Goal: Obtain resource: Download file/media

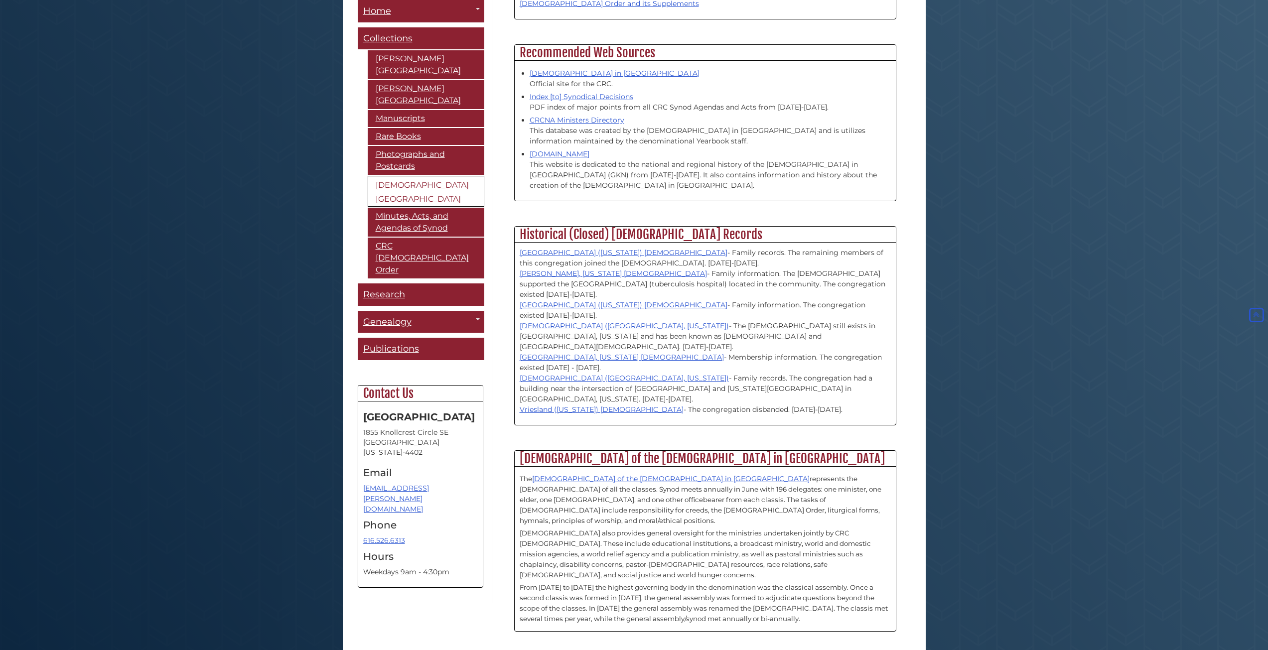
scroll to position [1056, 0]
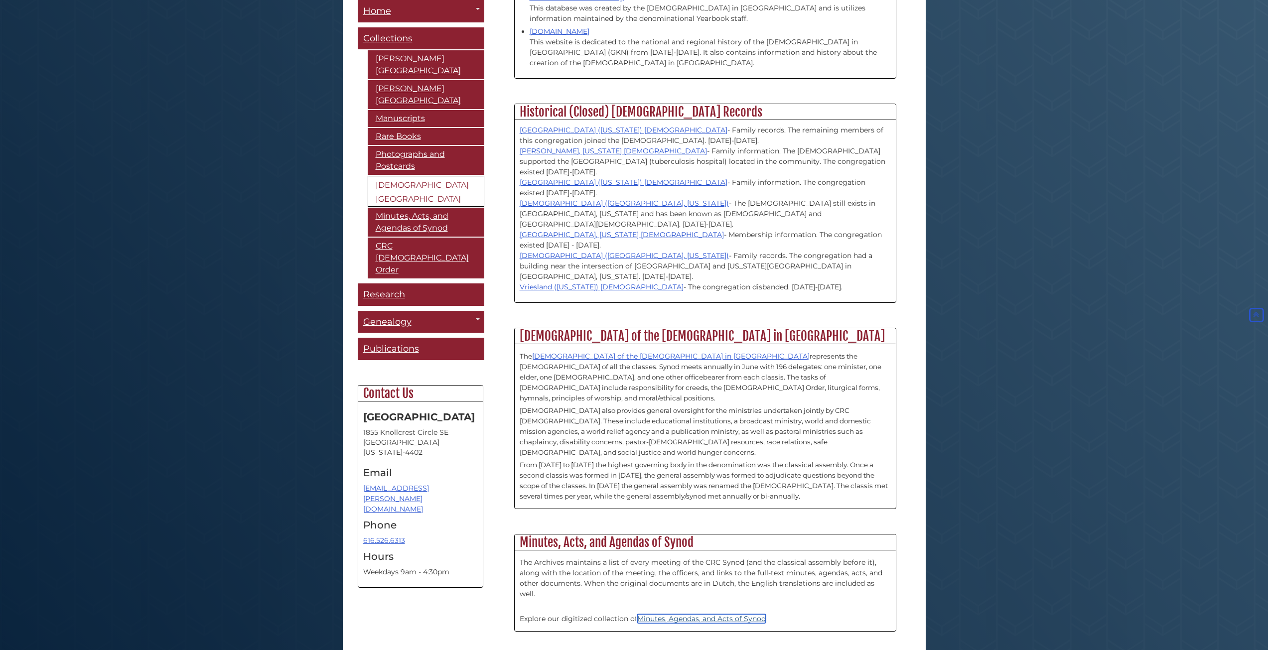
click at [648, 614] on link "Minutes, Agendas, and Acts of Synod" at bounding box center [701, 618] width 129 height 9
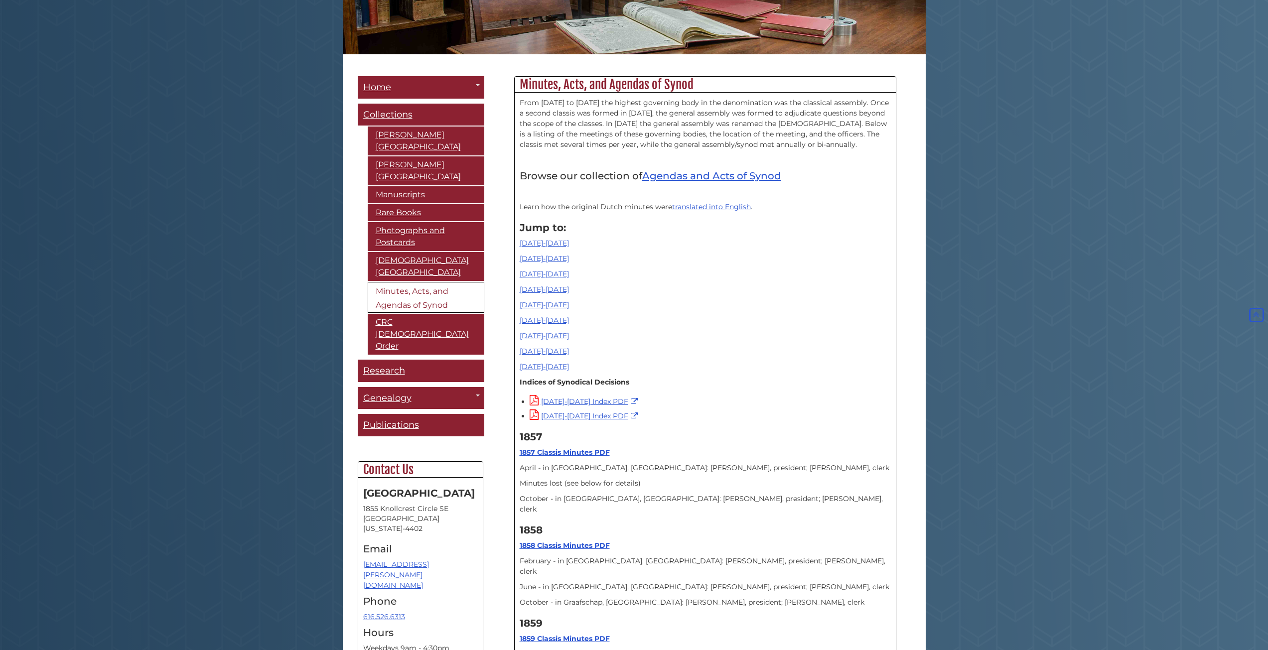
scroll to position [199, 0]
click at [542, 333] on link "[DATE]-[DATE]" at bounding box center [544, 336] width 49 height 9
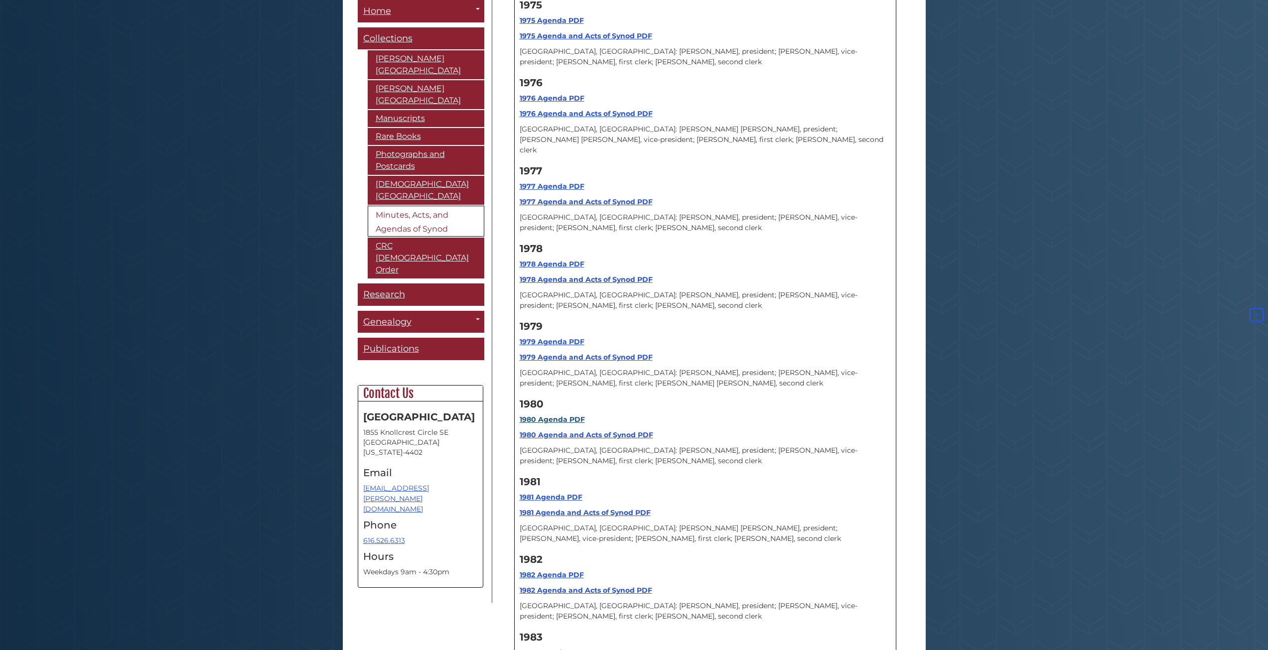
scroll to position [8759, 0]
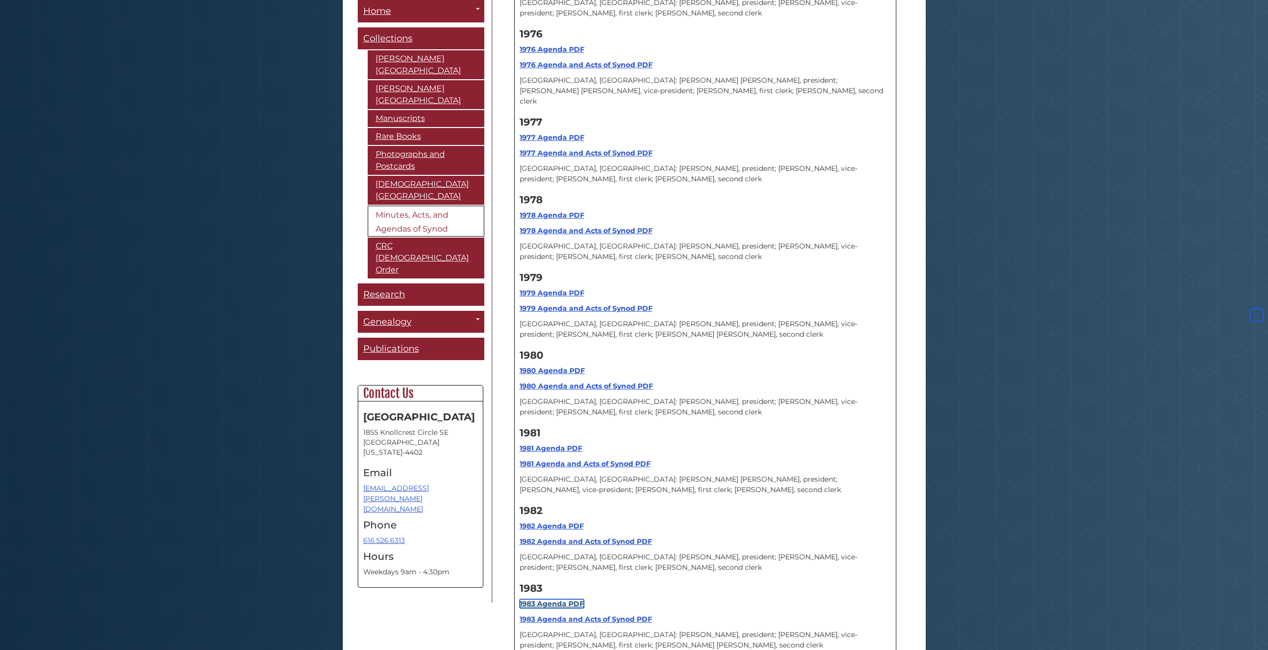
click at [551, 599] on strong "1983 Agenda PDF" at bounding box center [552, 603] width 64 height 9
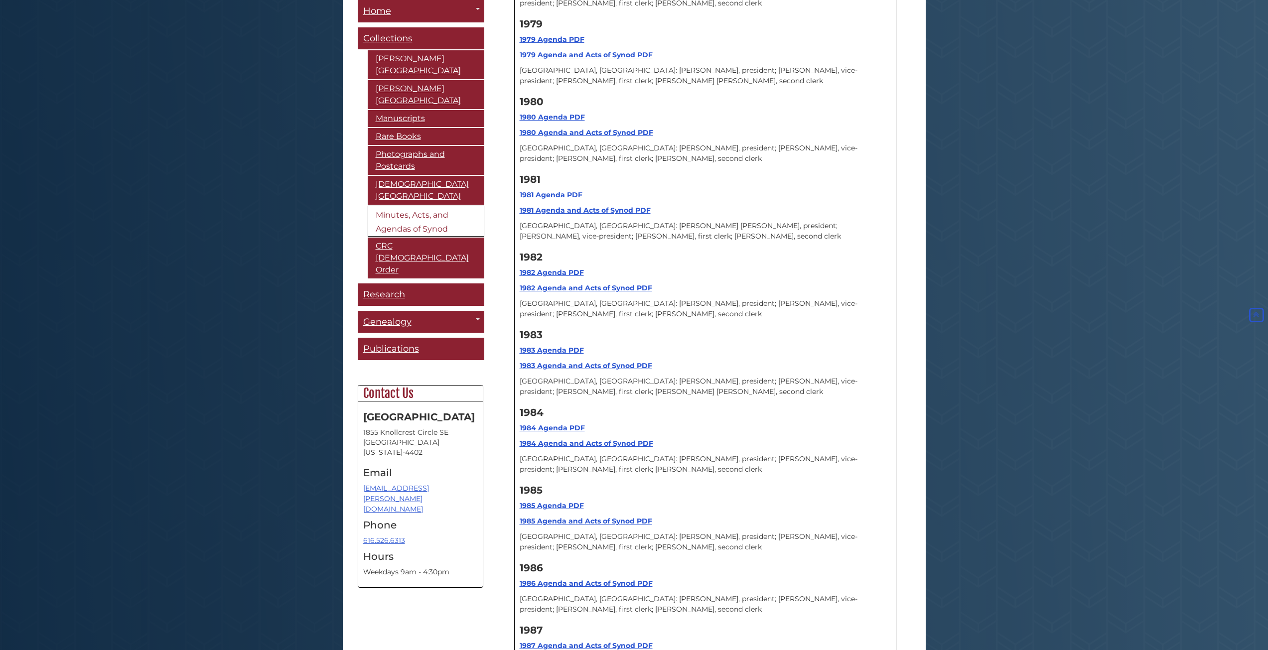
scroll to position [9157, 0]
